Goal: Information Seeking & Learning: Understand process/instructions

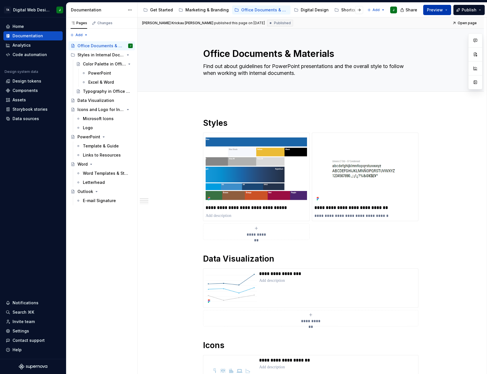
click at [433, 9] on span "Preview" at bounding box center [435, 10] width 16 height 6
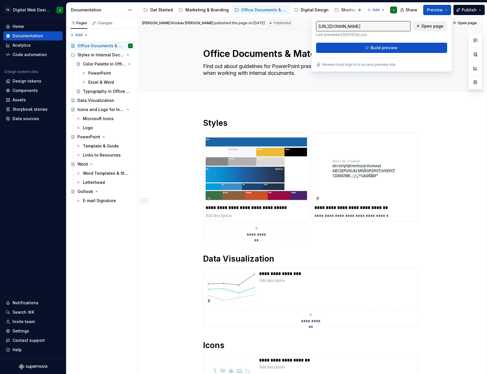
drag, startPoint x: 433, startPoint y: 9, endPoint x: 419, endPoint y: 24, distance: 20.4
click at [419, 24] on link "Open page" at bounding box center [430, 26] width 34 height 10
click at [400, 48] on button "Build preview" at bounding box center [381, 48] width 131 height 10
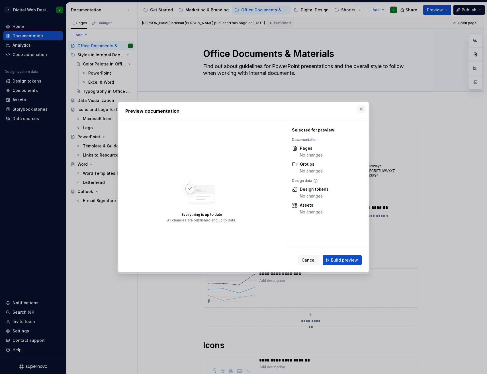
click at [362, 111] on button "button" at bounding box center [362, 109] width 8 height 8
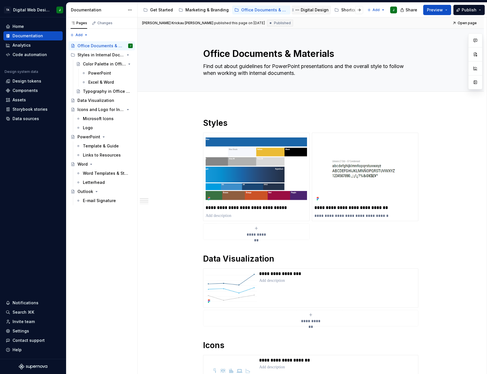
click at [312, 7] on div "Digital Design" at bounding box center [315, 10] width 28 height 6
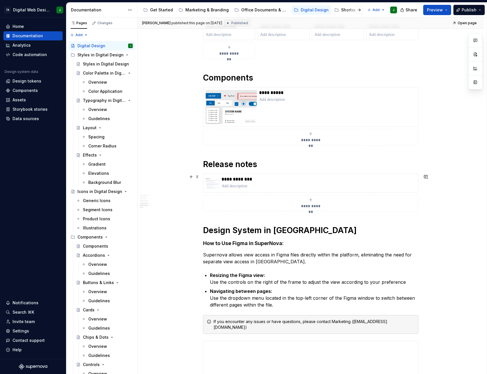
scroll to position [684, 0]
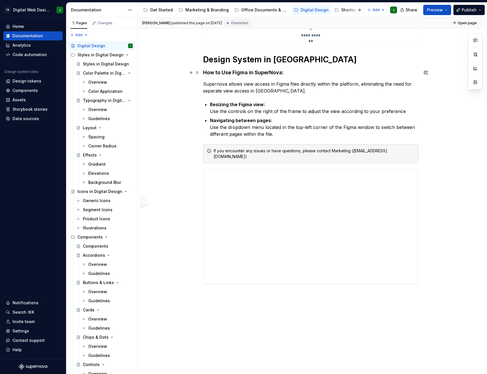
click at [203, 74] on h4 "How to Use Figma in SuperNova:" at bounding box center [310, 72] width 215 height 7
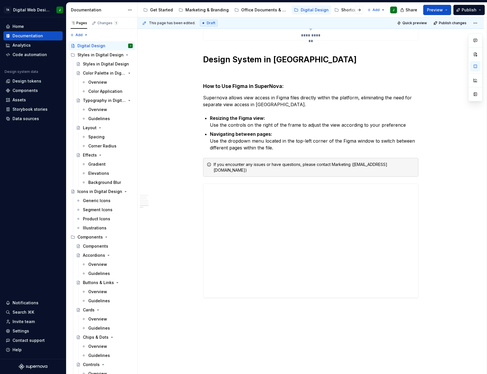
type textarea "*"
click at [290, 72] on p at bounding box center [310, 72] width 215 height 7
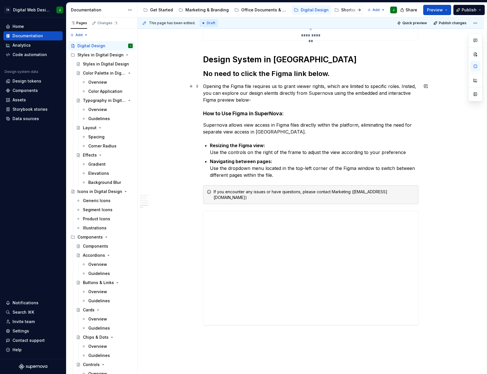
click at [407, 85] on p "Opening the Figma file requires us to grant viewer rights, which are limited to…" at bounding box center [310, 93] width 215 height 21
drag, startPoint x: 286, startPoint y: 93, endPoint x: 280, endPoint y: 95, distance: 6.1
click at [280, 95] on p "Opening the Figma file requires us to grant viewer rights, which are limited to…" at bounding box center [310, 93] width 215 height 21
click at [294, 94] on p "Opening the Figma file requires us to grant viewer rights, which are limited to…" at bounding box center [310, 93] width 215 height 21
click at [294, 93] on p "Opening the Figma file requires us to grant viewer rights, which are limited to…" at bounding box center [310, 93] width 215 height 21
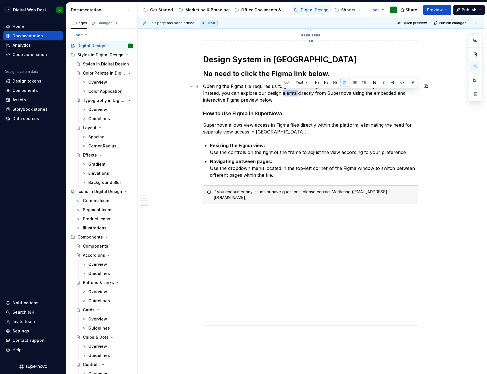
click at [295, 93] on p "Opening the Figma file requires us to grant viewer rights, which are limited to…" at bounding box center [310, 93] width 215 height 21
click at [259, 97] on p "Opening the Figma file requires us to grant viewer rights, which are limited to…" at bounding box center [310, 93] width 215 height 21
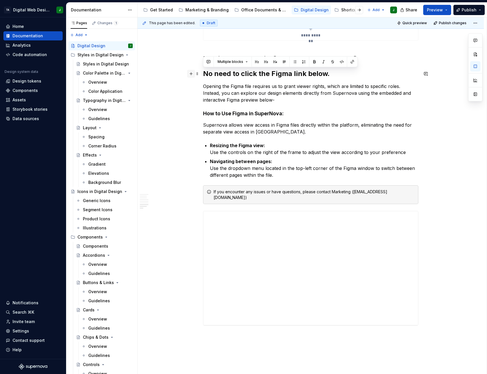
drag, startPoint x: 281, startPoint y: 100, endPoint x: 191, endPoint y: 73, distance: 93.8
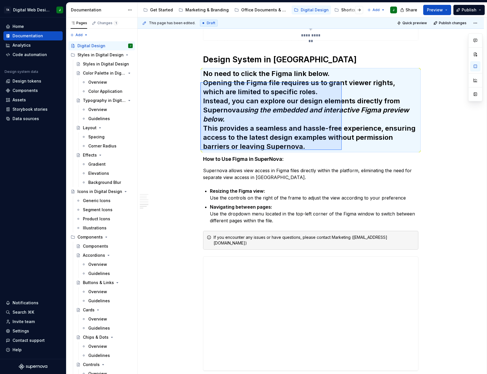
drag, startPoint x: 200, startPoint y: 82, endPoint x: 342, endPoint y: 150, distance: 157.0
click at [342, 150] on div "**********" at bounding box center [312, 195] width 349 height 357
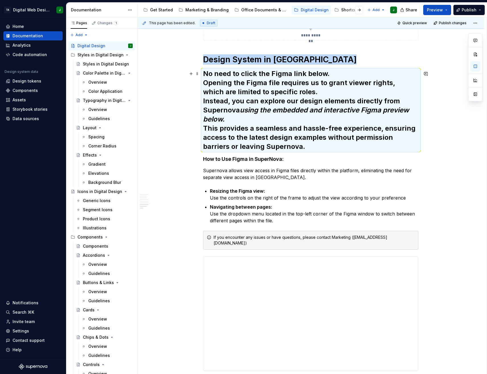
drag, startPoint x: 311, startPoint y: 101, endPoint x: 266, endPoint y: 95, distance: 45.0
click at [269, 95] on h2 "No need to click the Figma link below. Opening the Figma file requires us to gr…" at bounding box center [310, 110] width 215 height 82
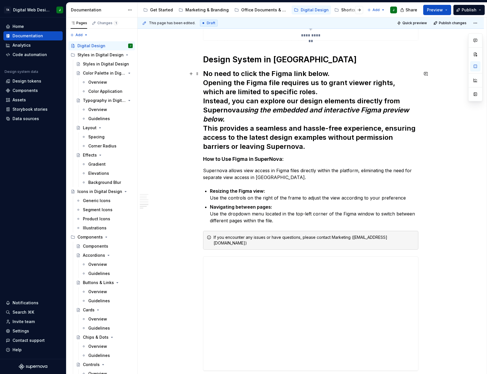
click at [210, 75] on strong "No need to click the Figma link below." at bounding box center [266, 74] width 127 height 8
click at [360, 76] on h2 "No need to click the Figma link below. Opening the Figma file requires us to gr…" at bounding box center [310, 110] width 215 height 82
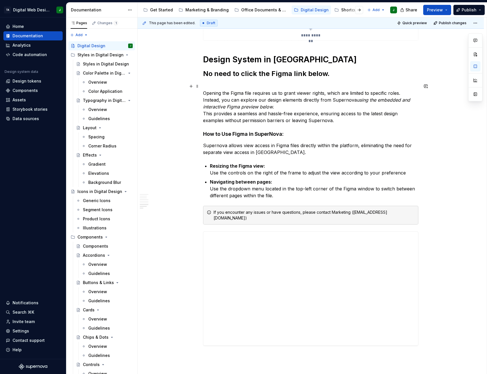
click at [311, 115] on p "Opening the Figma file requires us to grant viewer rights, which are limited to…" at bounding box center [310, 103] width 215 height 41
click at [201, 91] on div "**********" at bounding box center [312, 195] width 349 height 357
click at [227, 89] on p "Opening the Figma file requires us to grant viewer rights, which are limited to…" at bounding box center [310, 103] width 215 height 41
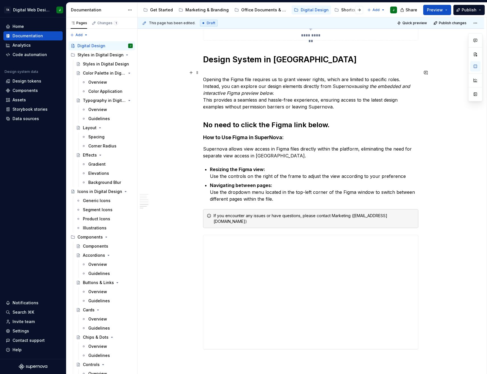
click at [218, 70] on p "Opening the Figma file requires us to grant viewer rights, which are limited to…" at bounding box center [310, 89] width 215 height 41
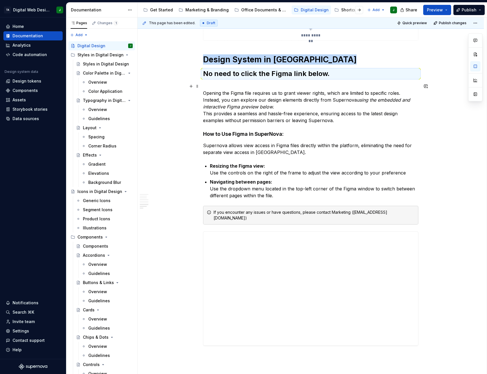
click at [233, 88] on p "Opening the Figma file requires us to grant viewer rights, which are limited to…" at bounding box center [310, 103] width 215 height 41
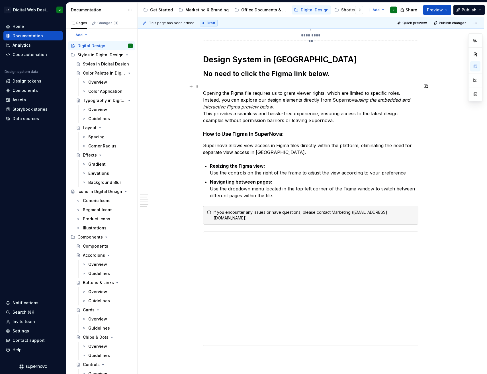
drag, startPoint x: 209, startPoint y: 87, endPoint x: 200, endPoint y: 86, distance: 9.2
click at [197, 87] on span at bounding box center [197, 86] width 5 height 8
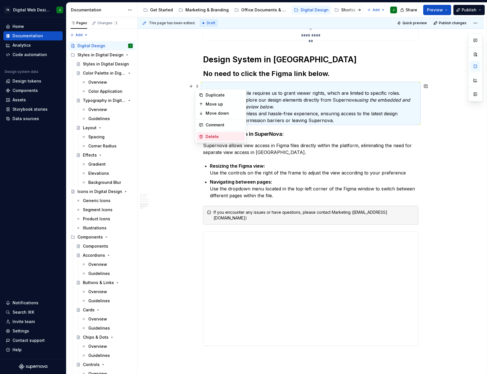
click at [225, 134] on div "Delete" at bounding box center [221, 136] width 48 height 9
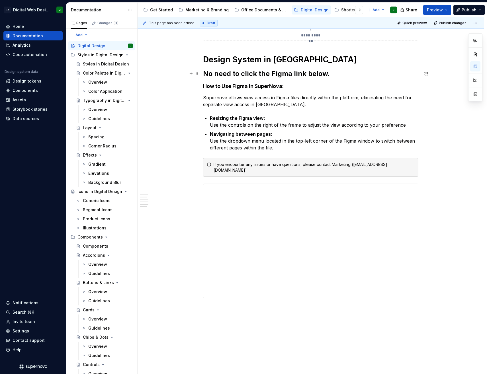
click at [337, 70] on h2 "No need to click the Figma link below." at bounding box center [310, 73] width 215 height 9
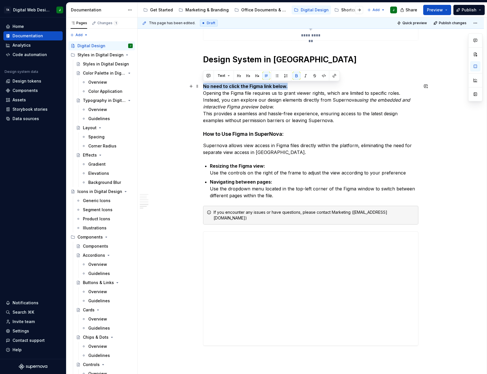
drag, startPoint x: 289, startPoint y: 87, endPoint x: 187, endPoint y: 84, distance: 102.1
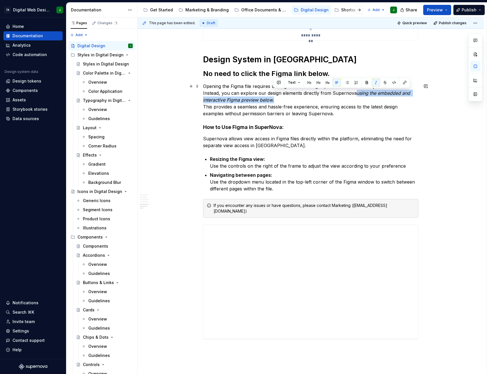
drag, startPoint x: 315, startPoint y: 98, endPoint x: 355, endPoint y: 97, distance: 40.2
click at [355, 97] on p "Opening the Figma file requires us to grant viewer rights, which are limited to…" at bounding box center [310, 100] width 215 height 34
click at [376, 79] on button "button" at bounding box center [376, 83] width 8 height 8
click at [305, 99] on p "Opening the Figma file requires us to grant viewer rights, which are limited to…" at bounding box center [310, 100] width 215 height 34
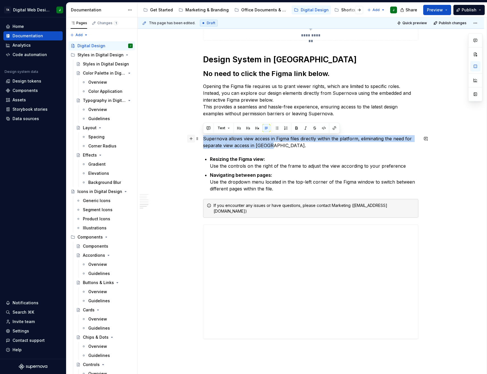
drag, startPoint x: 274, startPoint y: 149, endPoint x: 188, endPoint y: 137, distance: 87.4
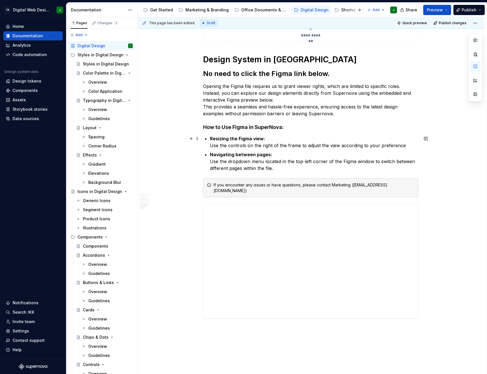
click at [272, 147] on p "Resizing the Figma view: Use the controls on the right of the frame to adjust t…" at bounding box center [314, 142] width 209 height 14
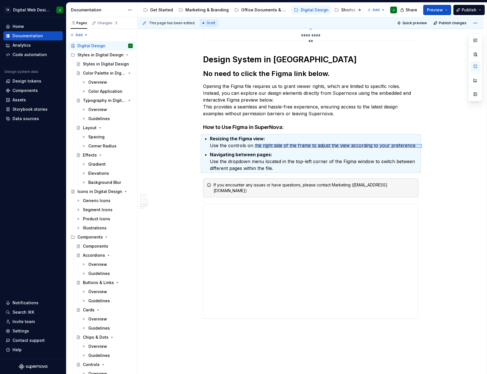
drag, startPoint x: 422, startPoint y: 148, endPoint x: 244, endPoint y: 143, distance: 178.4
click at [244, 143] on div "**********" at bounding box center [312, 195] width 349 height 357
click at [261, 144] on p "Resizing the Figma view: Use the controls on the right side of the frame to adj…" at bounding box center [314, 142] width 209 height 14
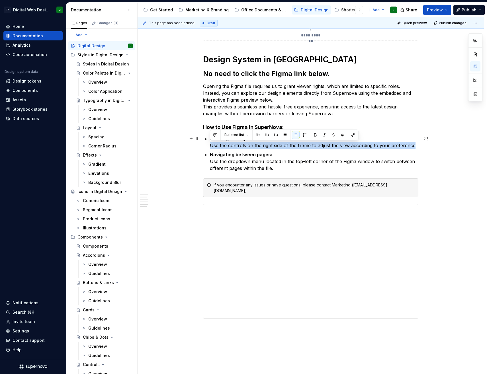
drag, startPoint x: 413, startPoint y: 145, endPoint x: 210, endPoint y: 147, distance: 203.2
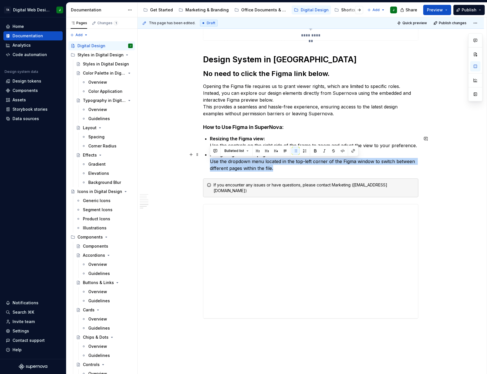
drag, startPoint x: 279, startPoint y: 168, endPoint x: 211, endPoint y: 161, distance: 68.7
click at [211, 161] on p "Navigating between pages: Use the dropdown menu located in the top-left corner …" at bounding box center [314, 161] width 209 height 21
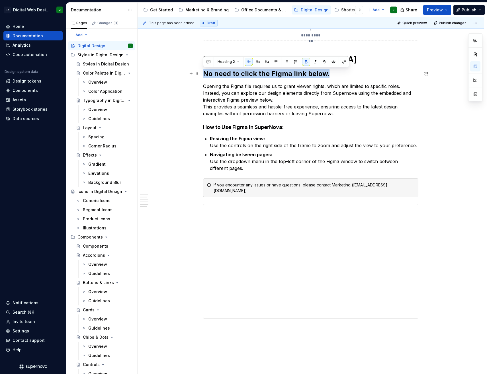
drag, startPoint x: 331, startPoint y: 74, endPoint x: 204, endPoint y: 73, distance: 127.1
click at [204, 73] on h2 "No need to click the Figma link below." at bounding box center [310, 73] width 215 height 9
click at [256, 64] on button "button" at bounding box center [258, 62] width 8 height 8
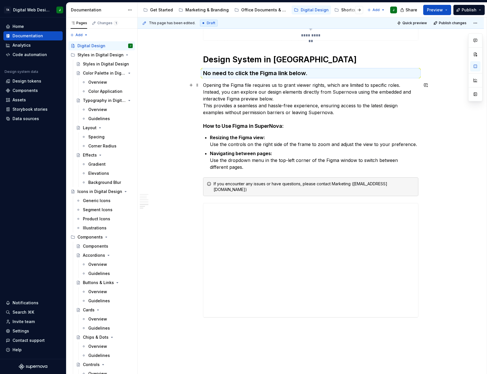
click at [296, 88] on p "Opening the Figma file requires us to grant viewer rights, which are limited to…" at bounding box center [310, 99] width 215 height 34
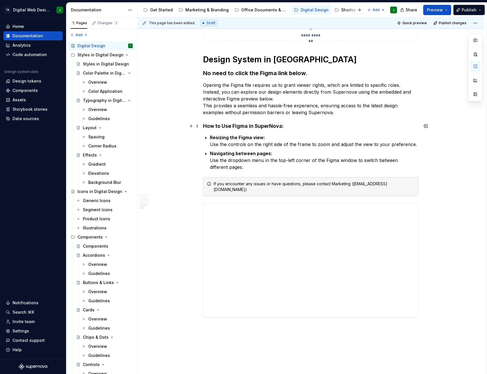
click at [263, 127] on h4 "How to Use Figma in SuperNova:" at bounding box center [310, 126] width 215 height 7
drag, startPoint x: 263, startPoint y: 127, endPoint x: 239, endPoint y: 125, distance: 24.9
click at [239, 125] on h4 "How to Use Figma in SuperNova:" at bounding box center [310, 126] width 215 height 7
click at [301, 87] on p "Opening the Figma file requires us to grant viewer rights, which are limited to…" at bounding box center [310, 99] width 215 height 34
drag, startPoint x: 445, startPoint y: 15, endPoint x: 437, endPoint y: 28, distance: 15.7
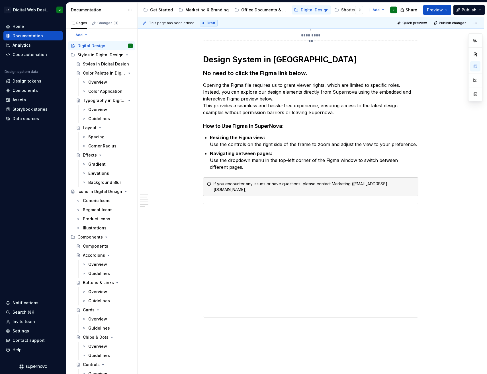
click at [444, 15] on div "Share Preview Publish" at bounding box center [444, 10] width 85 height 15
click at [421, 123] on div "**********" at bounding box center [312, 195] width 349 height 357
click at [439, 12] on span "Preview" at bounding box center [435, 10] width 16 height 6
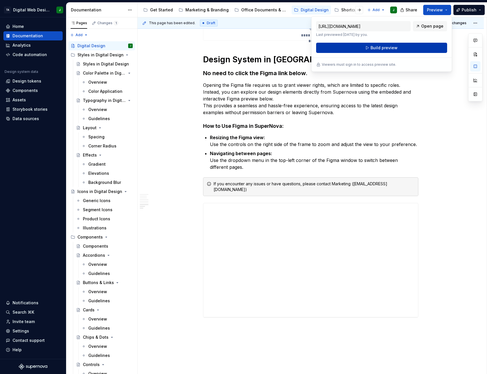
drag, startPoint x: 439, startPoint y: 12, endPoint x: 396, endPoint y: 48, distance: 56.4
click at [396, 48] on span "Build preview" at bounding box center [384, 48] width 27 height 6
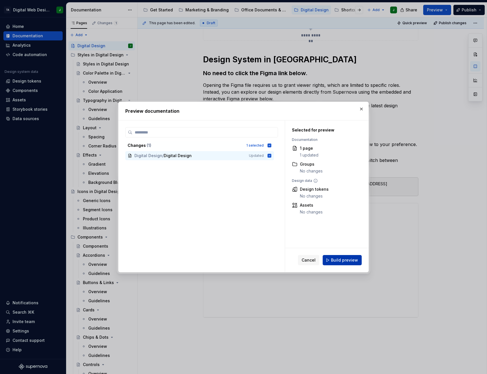
click at [348, 260] on span "Build preview" at bounding box center [344, 261] width 27 height 6
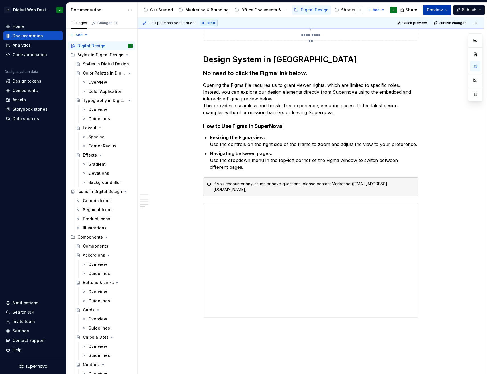
click at [440, 6] on button "Preview" at bounding box center [437, 10] width 28 height 10
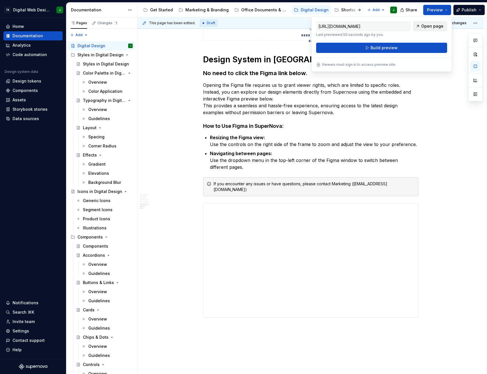
drag, startPoint x: 440, startPoint y: 6, endPoint x: 426, endPoint y: 26, distance: 24.2
click at [426, 26] on span "Open page" at bounding box center [432, 26] width 22 height 6
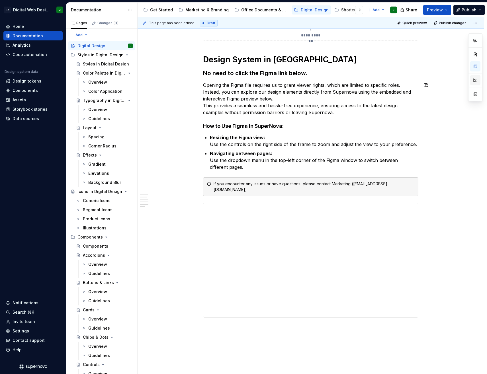
click at [473, 81] on button "button" at bounding box center [475, 80] width 10 height 10
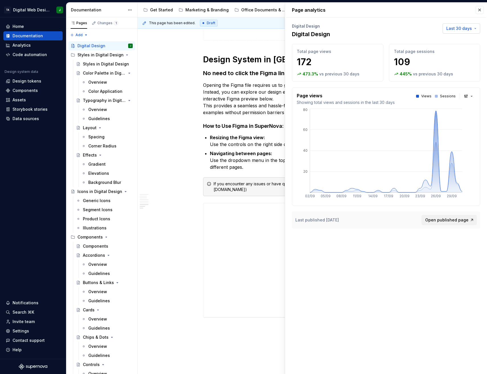
click at [468, 25] on button "Last 30 days" at bounding box center [462, 28] width 38 height 10
click at [458, 40] on div "Last 7 days" at bounding box center [452, 41] width 48 height 6
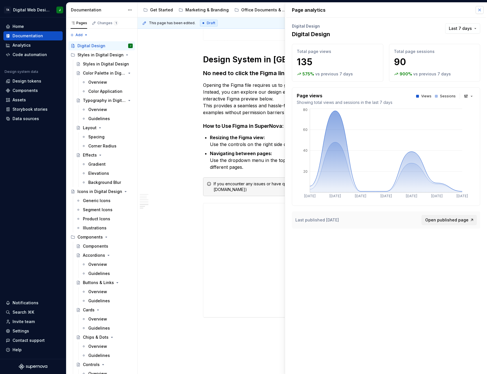
click at [480, 9] on button "button" at bounding box center [480, 10] width 8 height 8
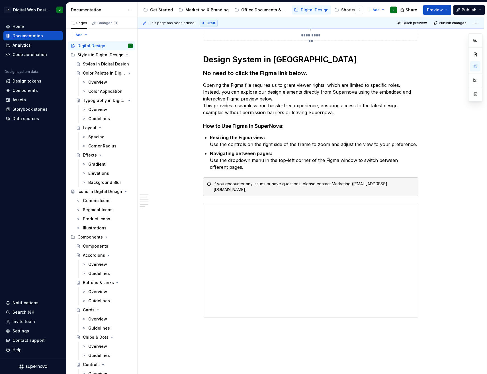
type textarea "*"
